Goal: Transaction & Acquisition: Book appointment/travel/reservation

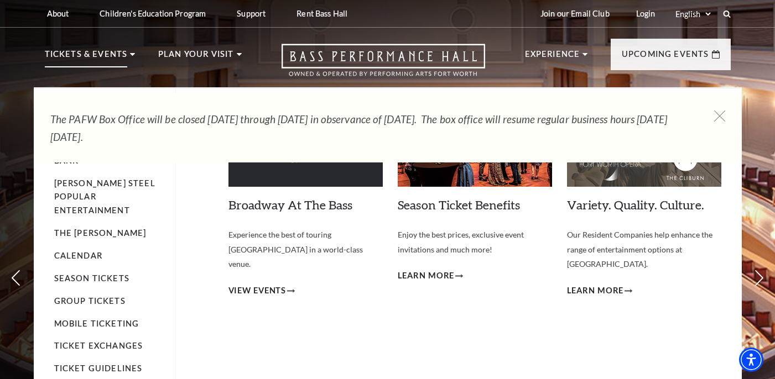
click at [126, 56] on li "Tickets & Events Now On Sale Broadway At The Bass presented by PNC Bank Irwin S…" at bounding box center [90, 68] width 91 height 40
click at [312, 204] on link "Broadway At The Bass" at bounding box center [290, 204] width 124 height 15
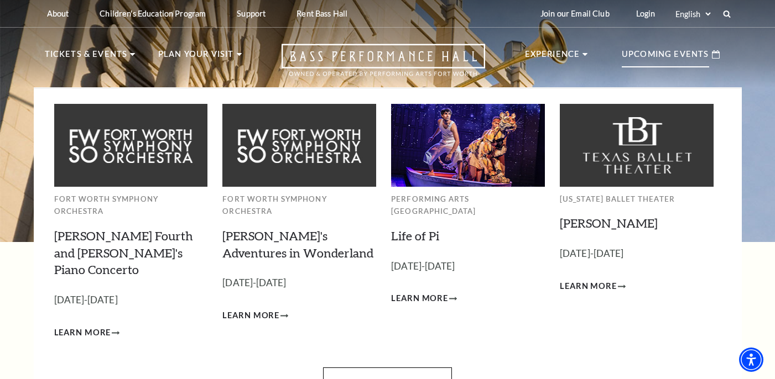
click at [666, 60] on p "Upcoming Events" at bounding box center [665, 58] width 87 height 20
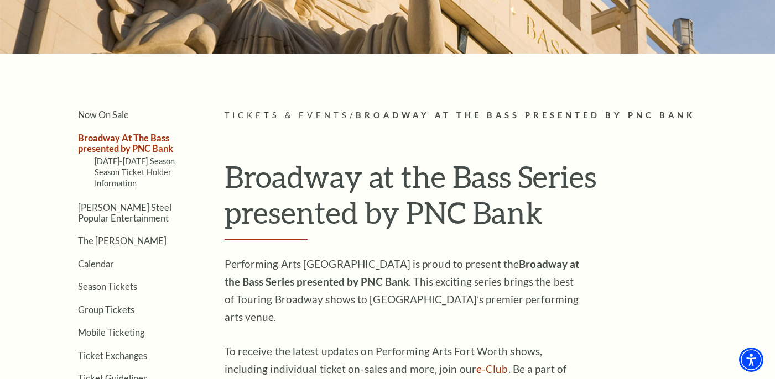
scroll to position [191, 0]
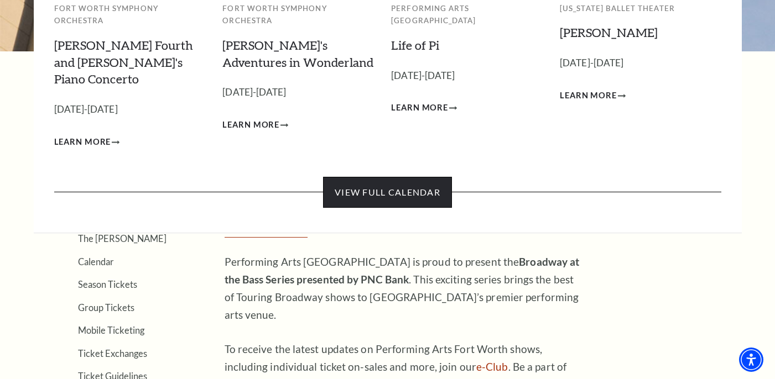
click at [412, 177] on link "View Full Calendar" at bounding box center [387, 192] width 129 height 31
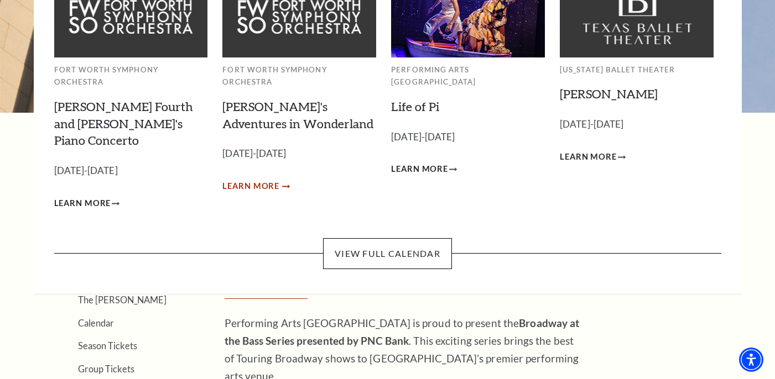
scroll to position [0, 0]
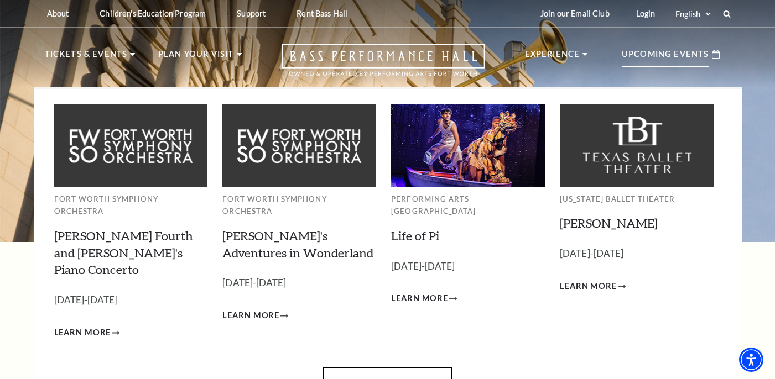
click at [436, 163] on img at bounding box center [468, 145] width 154 height 82
click at [418, 228] on link "Life of Pi" at bounding box center [415, 235] width 48 height 15
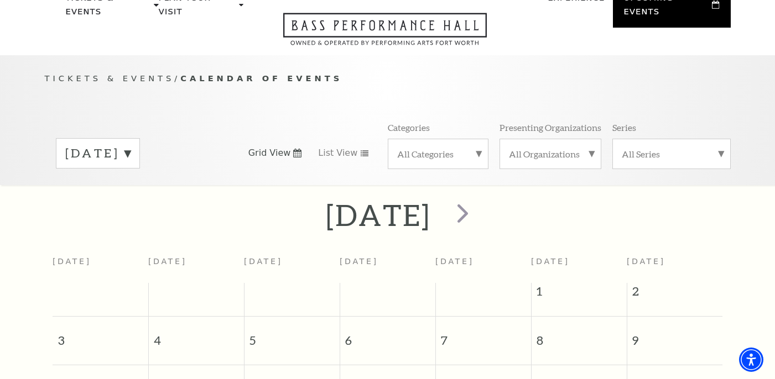
scroll to position [54, 0]
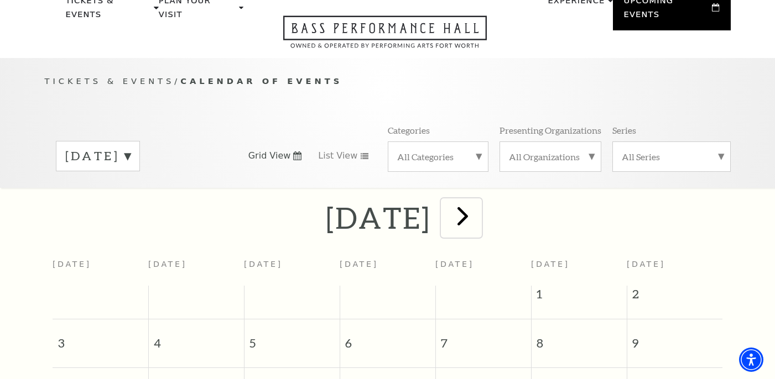
click at [478, 205] on span "next" at bounding box center [463, 216] width 32 height 32
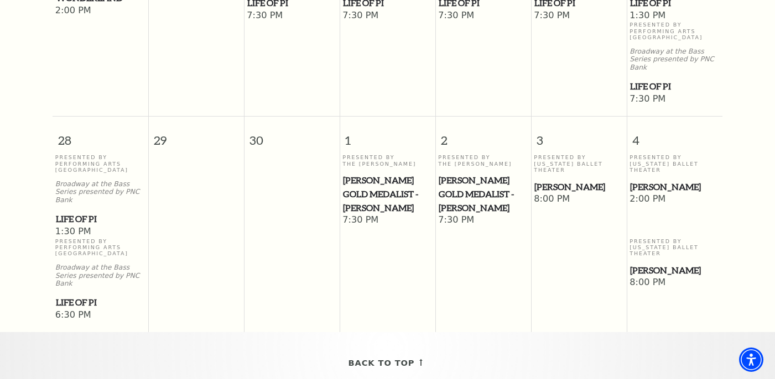
scroll to position [902, 0]
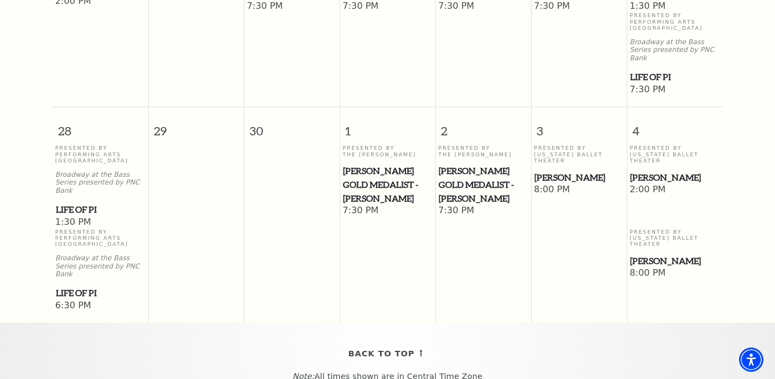
click at [660, 171] on span "[PERSON_NAME]" at bounding box center [674, 178] width 89 height 14
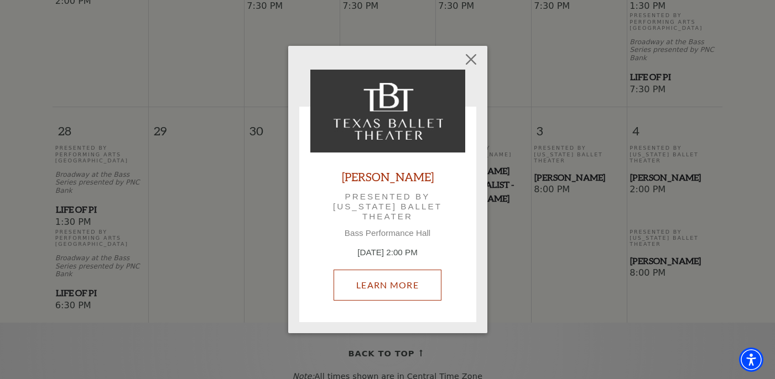
click at [412, 285] on link "Learn More" at bounding box center [388, 285] width 108 height 31
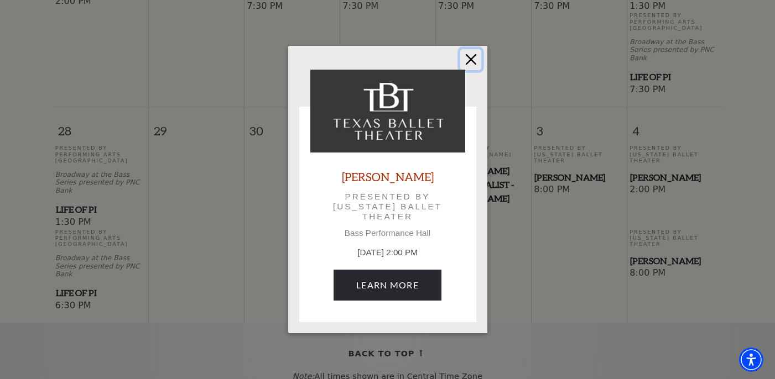
click at [474, 59] on button "Close" at bounding box center [470, 59] width 21 height 21
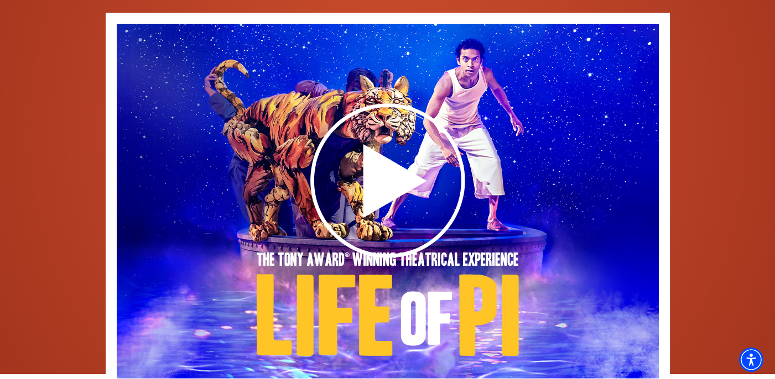
scroll to position [1646, 0]
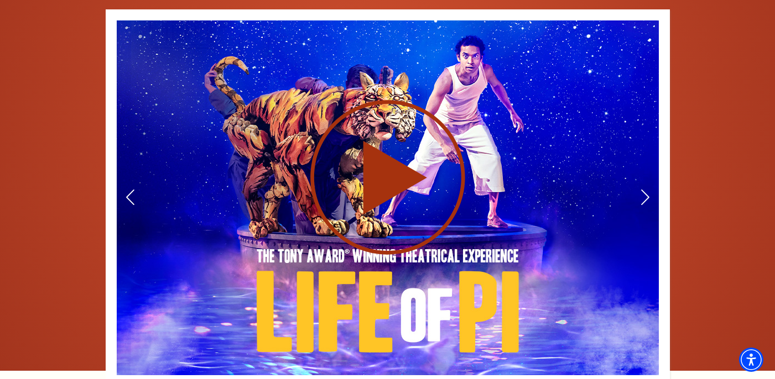
click at [375, 161] on use at bounding box center [387, 177] width 155 height 155
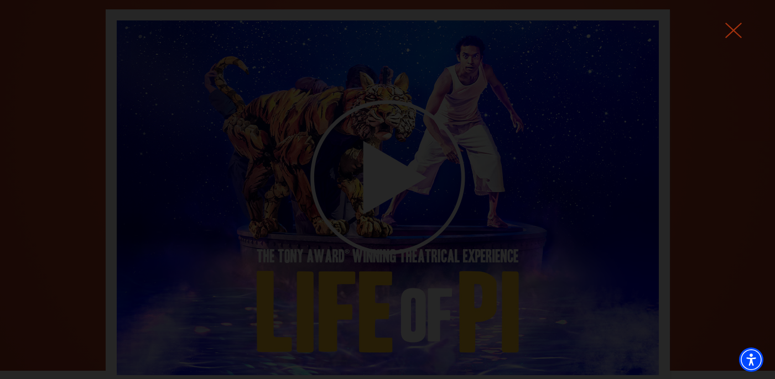
click at [731, 28] on use at bounding box center [733, 30] width 17 height 15
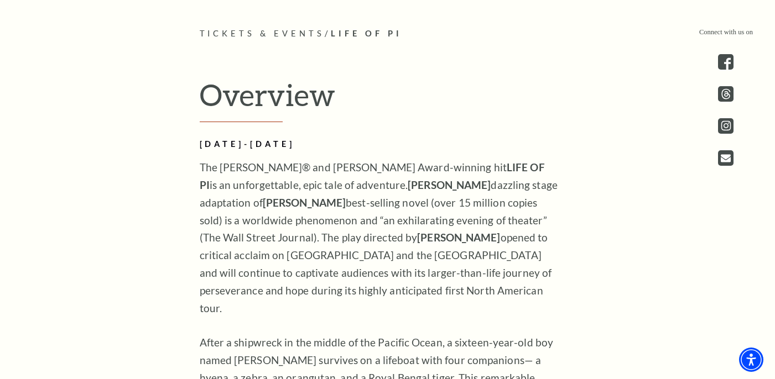
scroll to position [542, 0]
